Goal: Transaction & Acquisition: Purchase product/service

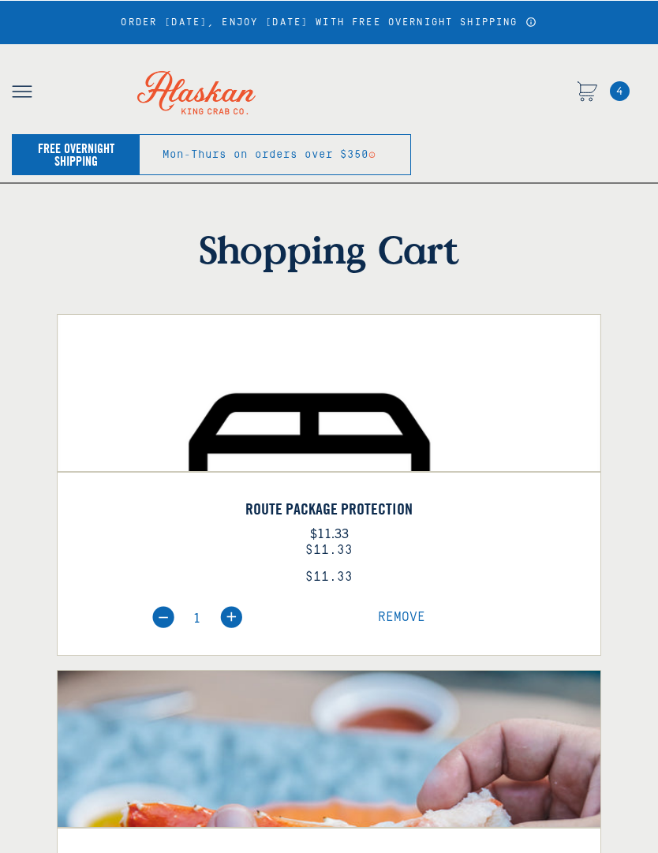
select select "40826592231503"
select select "40826730905679"
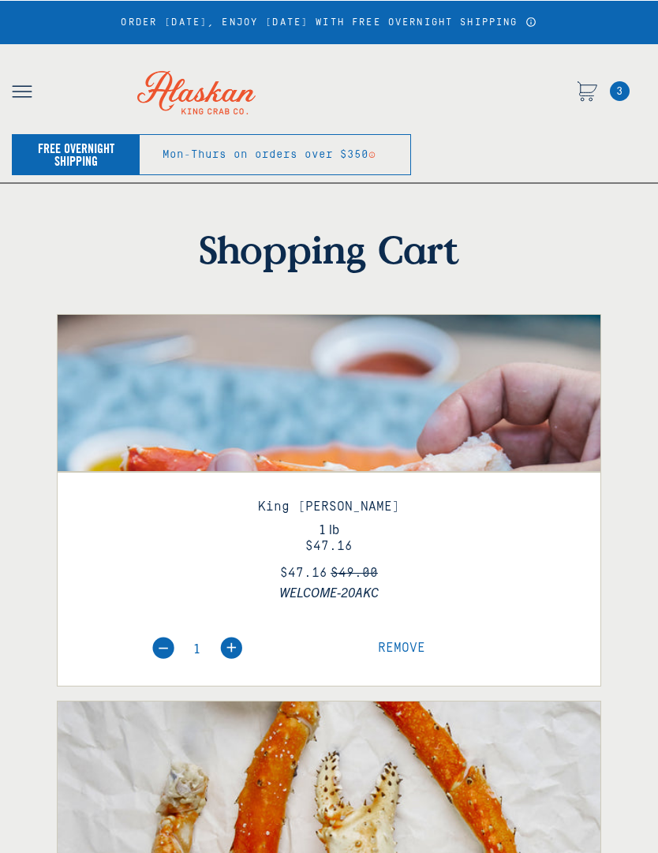
select select "40826592231503"
select select "40826730905679"
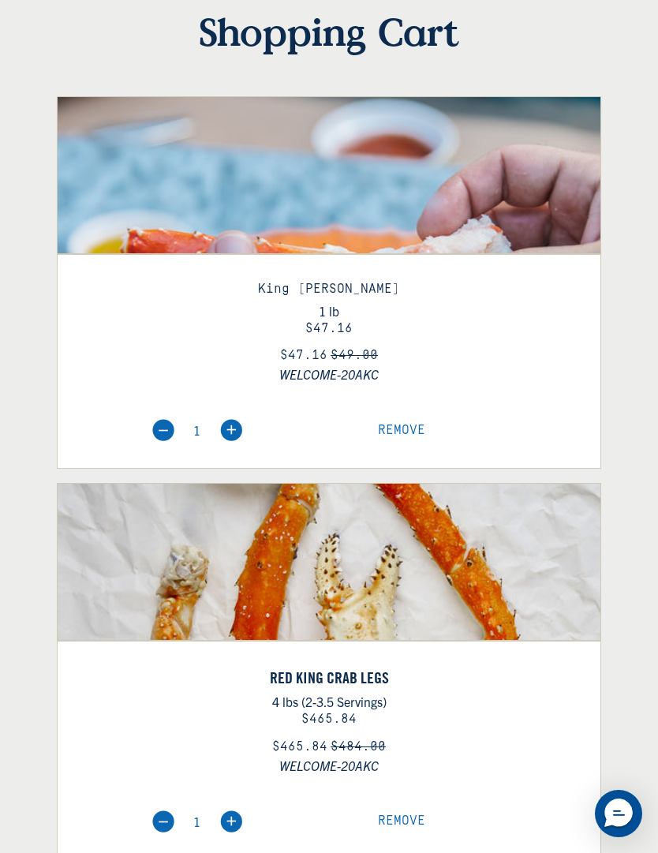
scroll to position [211, 0]
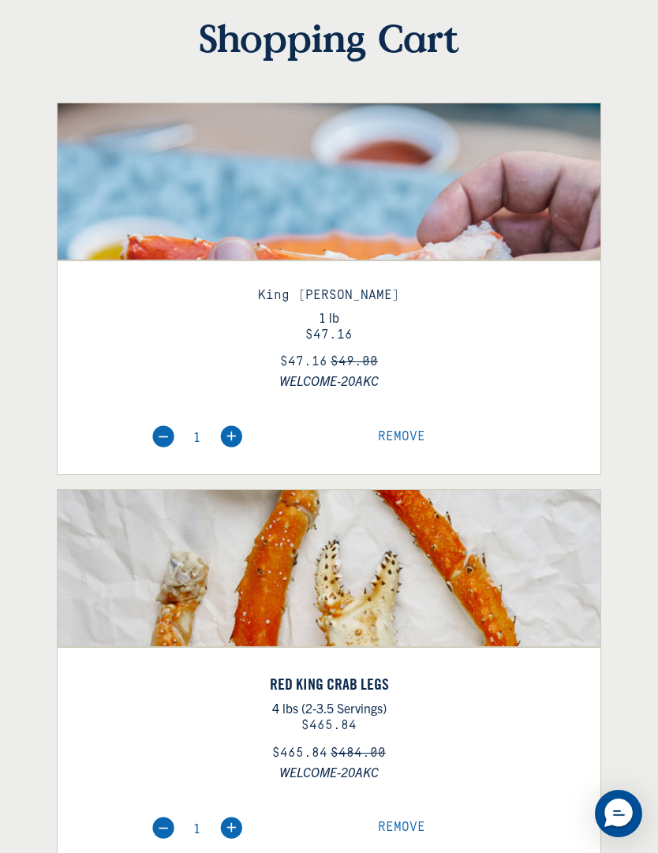
click at [529, 198] on img at bounding box center [329, 293] width 543 height 543
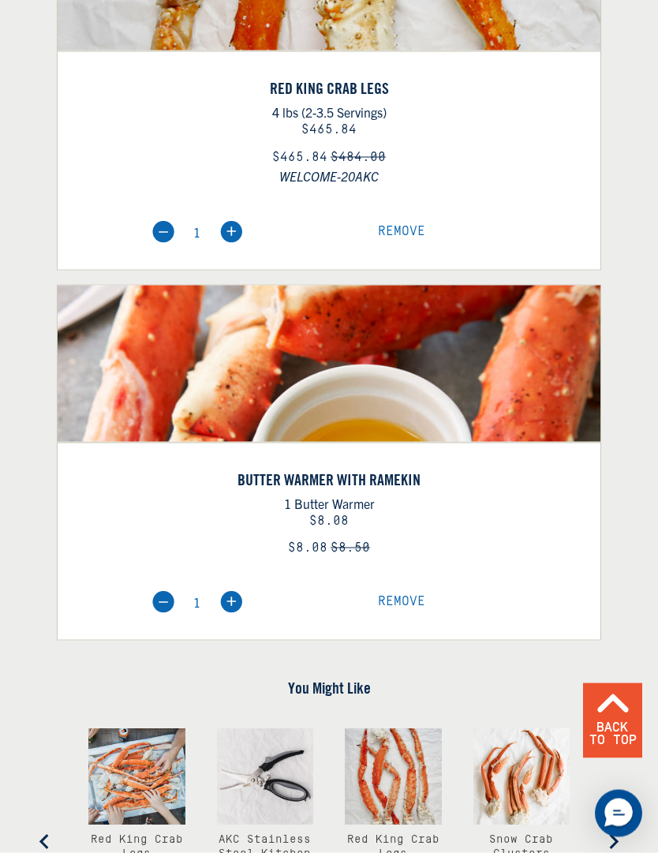
scroll to position [809, 0]
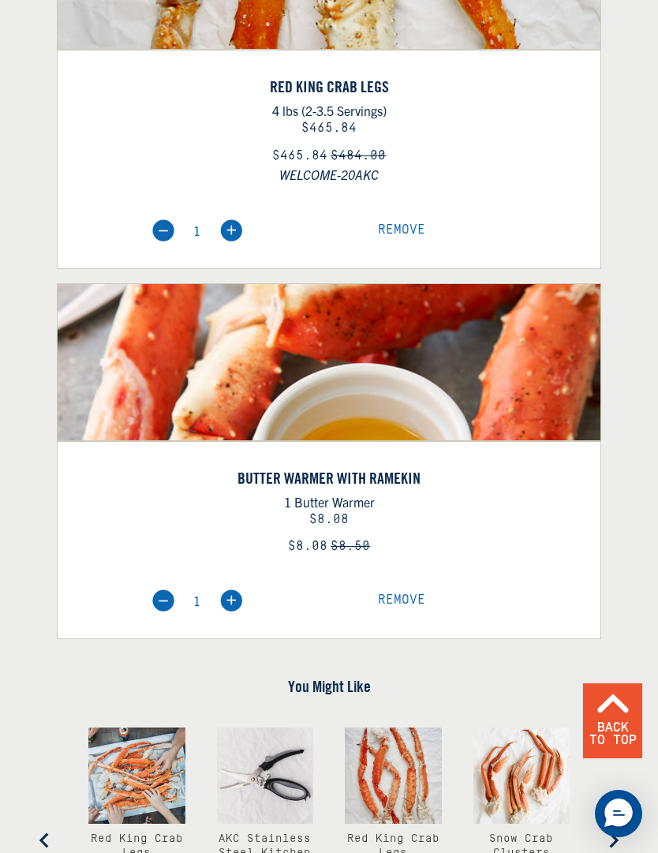
click at [404, 600] on span "Remove" at bounding box center [401, 600] width 47 height 14
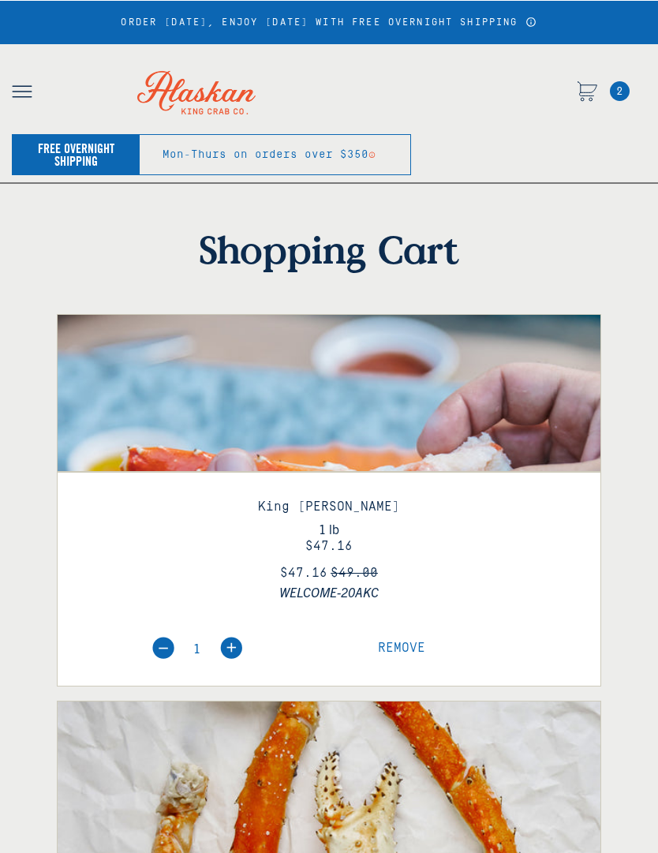
select select "40826592231503"
select select "40826730905679"
